Goal: Task Accomplishment & Management: Use online tool/utility

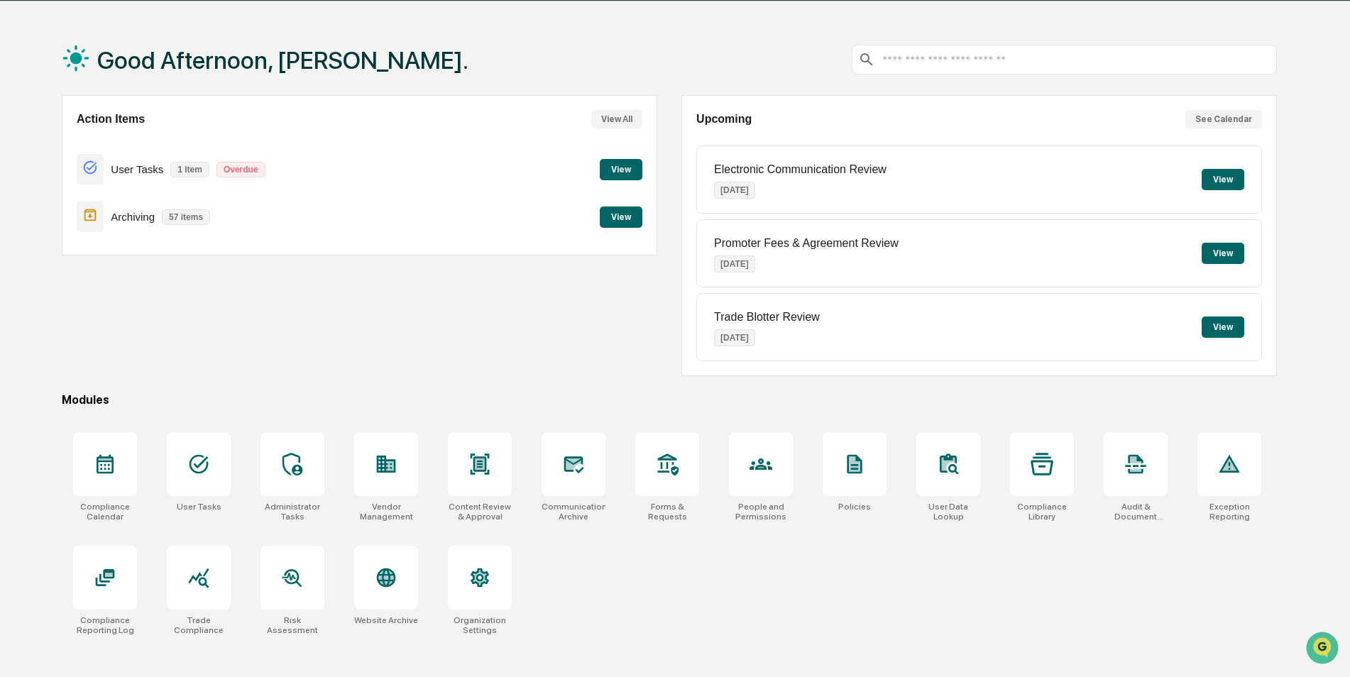
scroll to position [67, 0]
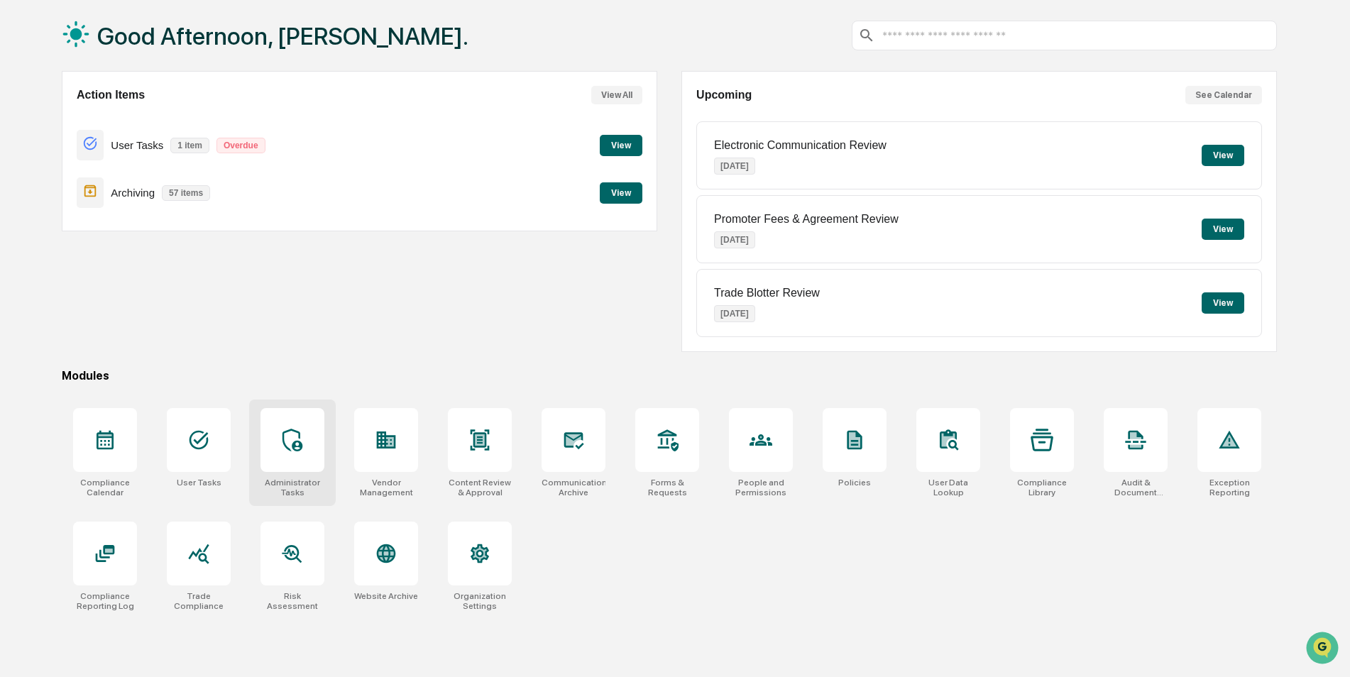
click at [311, 420] on div at bounding box center [292, 440] width 64 height 64
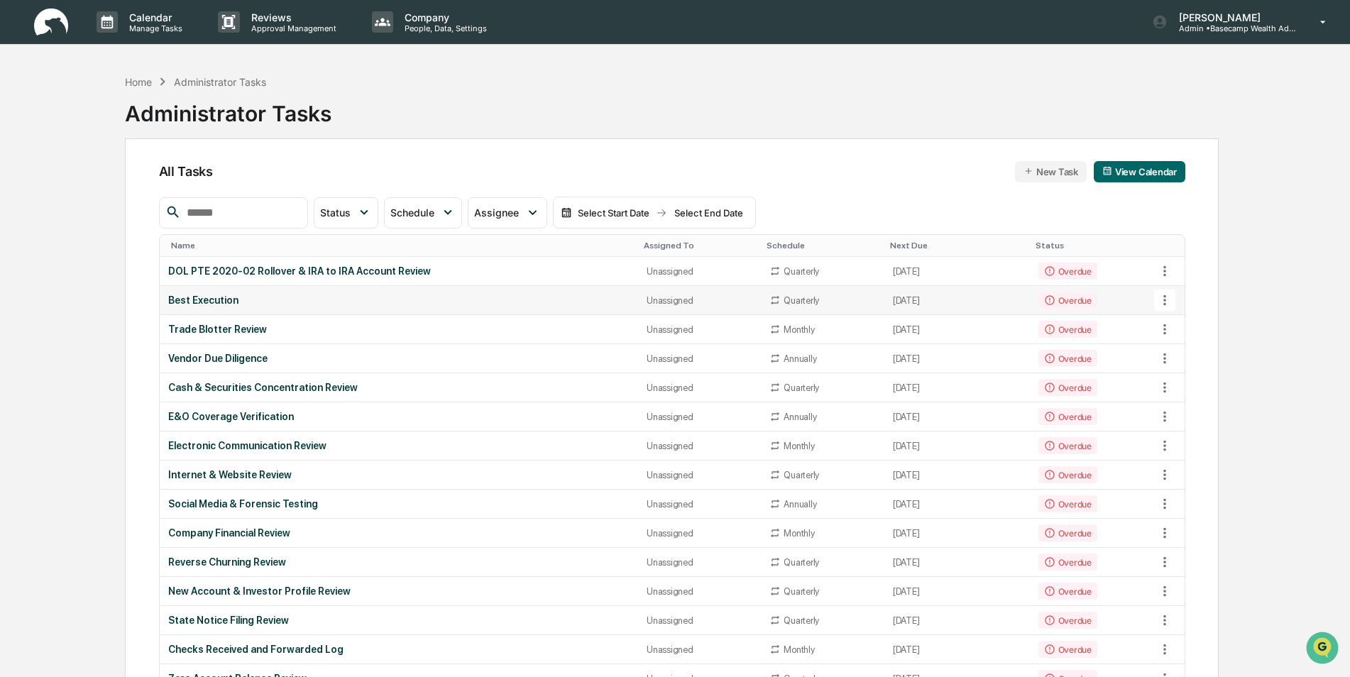
click at [1165, 300] on icon at bounding box center [1164, 300] width 3 height 11
click at [1199, 324] on li "View Task" at bounding box center [1218, 325] width 114 height 26
